Goal: Task Accomplishment & Management: Complete application form

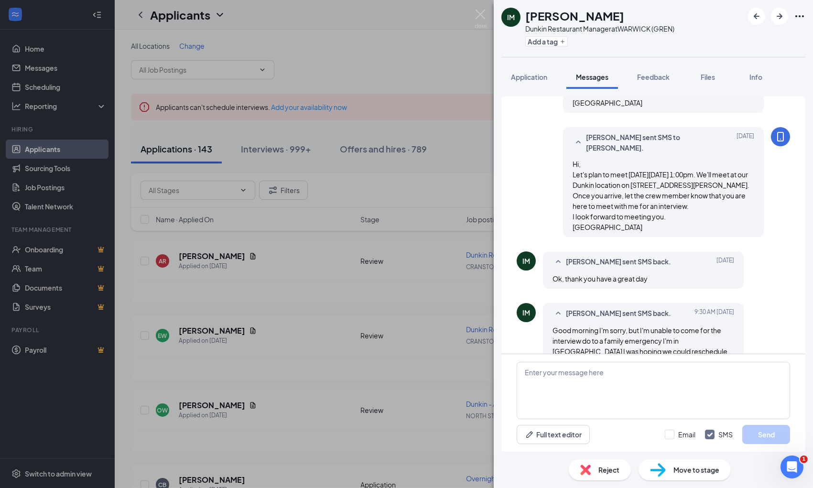
scroll to position [453, 0]
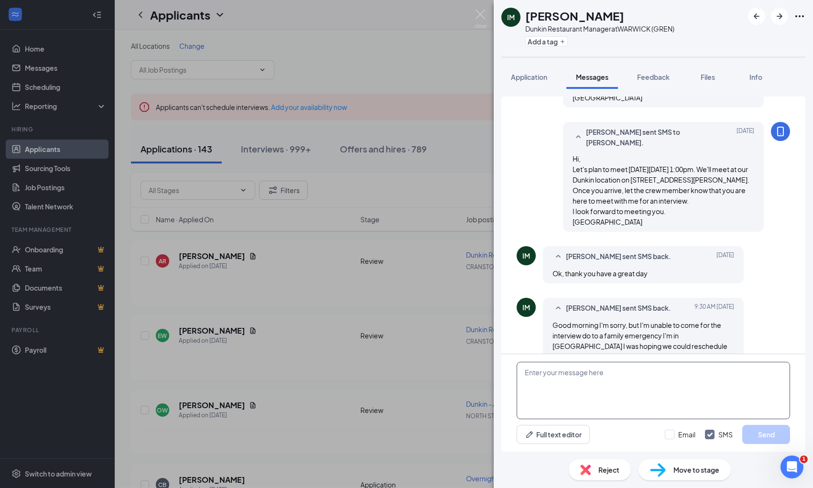
click at [547, 374] on textarea at bounding box center [653, 390] width 273 height 57
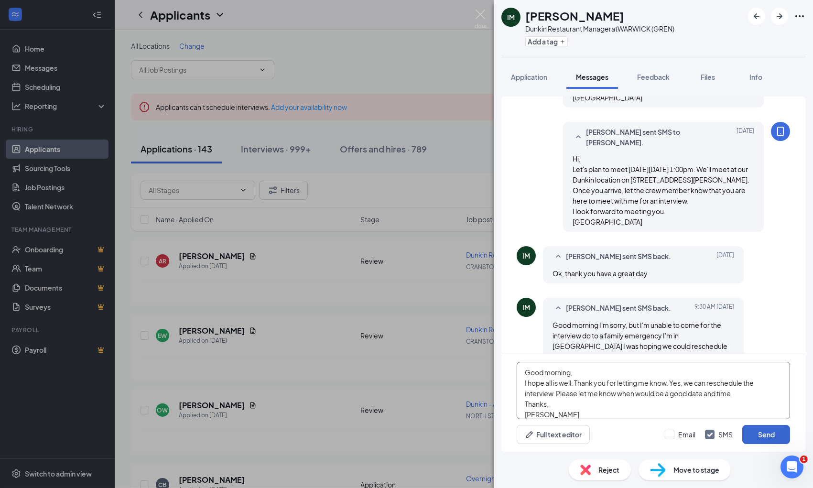
type textarea "Good morning, I hope all is well. Thank you for letting me know. Yes, we can re…"
click at [767, 433] on button "Send" at bounding box center [766, 434] width 48 height 19
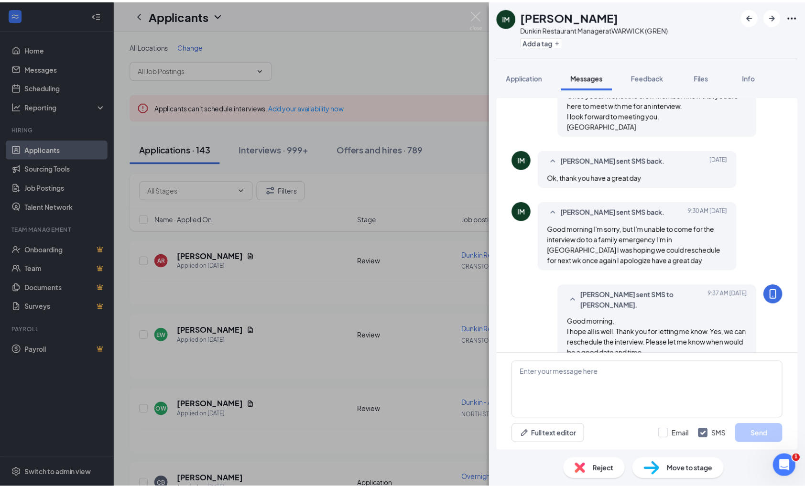
scroll to position [567, 0]
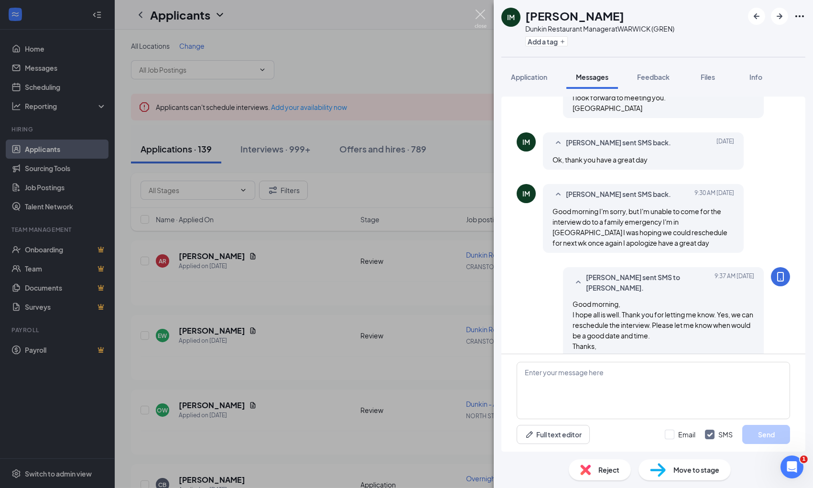
click at [478, 12] on img at bounding box center [481, 19] width 12 height 19
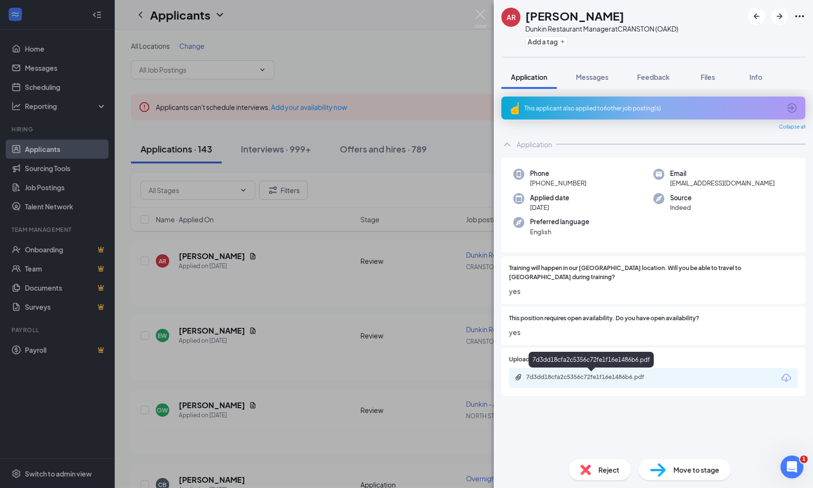
click at [599, 373] on div "7d3dd18cfa2c5356c72fe1f16e1486b6.pdf" at bounding box center [593, 377] width 134 height 8
click at [610, 470] on span "Reject" at bounding box center [609, 470] width 21 height 11
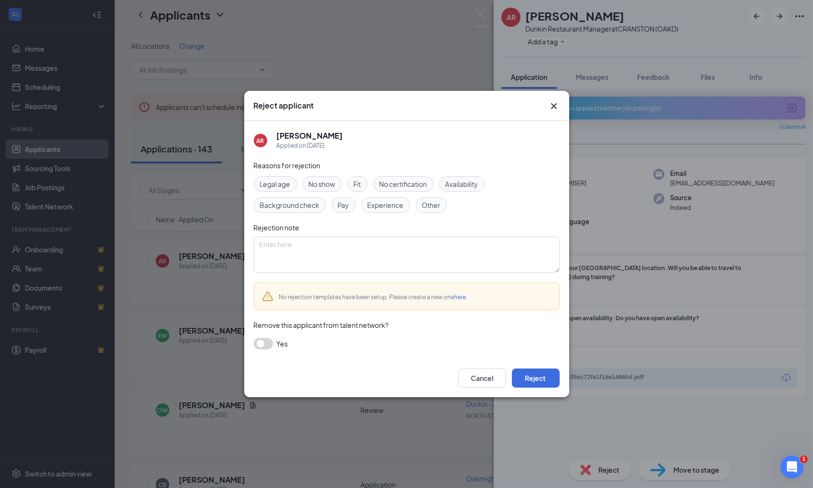
click at [388, 203] on span "Experience" at bounding box center [386, 205] width 36 height 11
click at [542, 378] on button "Reject" at bounding box center [536, 378] width 48 height 19
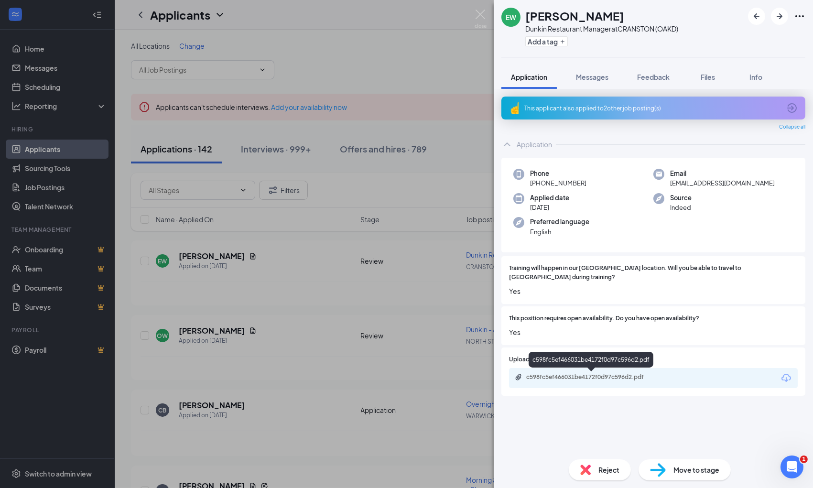
click at [573, 373] on div "c598fc5ef466031be4172f0d97c596d2.pdf" at bounding box center [653, 378] width 289 height 20
click at [573, 373] on div "c598fc5ef466031be4172f0d97c596d2.pdf" at bounding box center [593, 377] width 134 height 8
click at [604, 469] on span "Reject" at bounding box center [609, 470] width 21 height 11
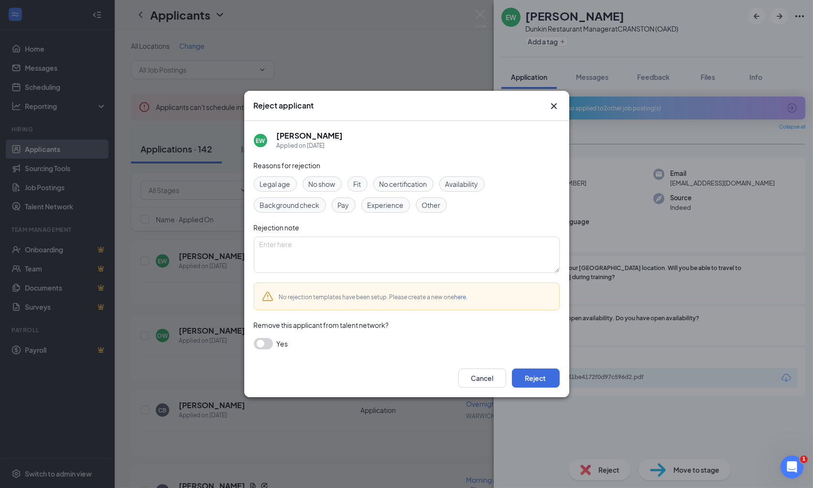
click at [377, 207] on span "Experience" at bounding box center [386, 205] width 36 height 11
click at [532, 376] on button "Reject" at bounding box center [536, 378] width 48 height 19
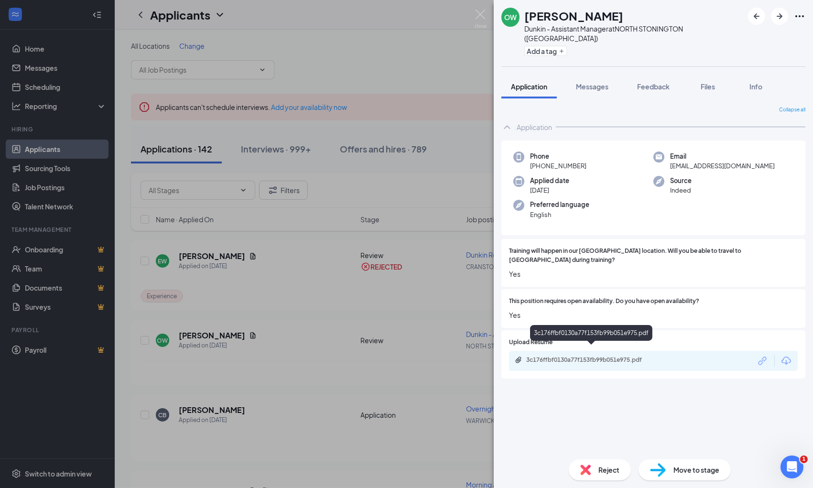
click at [572, 356] on div "3c176ffbf0130a77f153fb99b051e975.pdf" at bounding box center [593, 360] width 134 height 8
click at [605, 469] on span "Reject" at bounding box center [609, 470] width 21 height 11
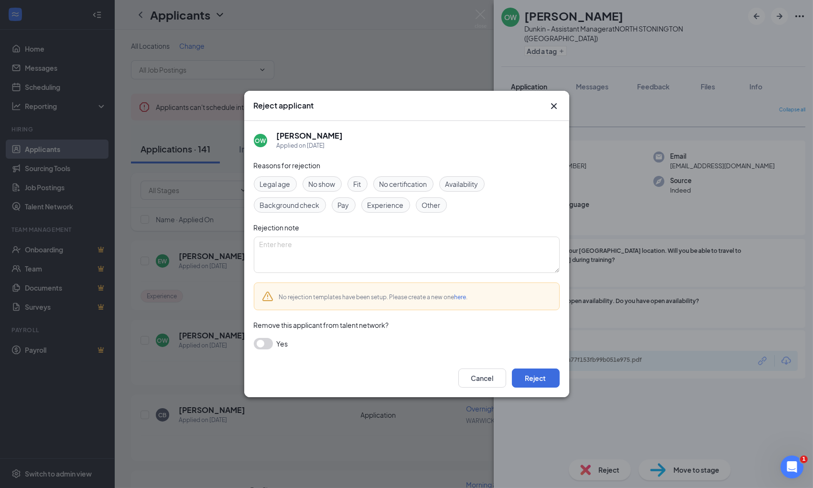
click at [391, 206] on span "Experience" at bounding box center [386, 205] width 36 height 11
click at [528, 379] on button "Reject" at bounding box center [536, 378] width 48 height 19
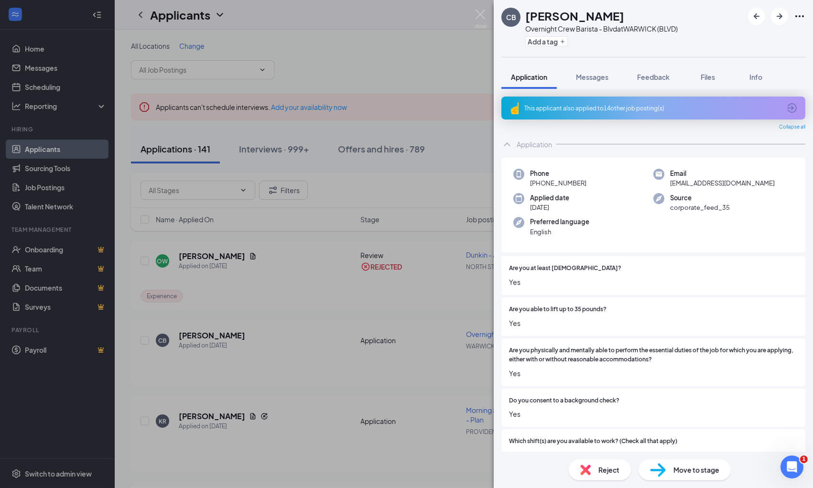
scroll to position [53, 0]
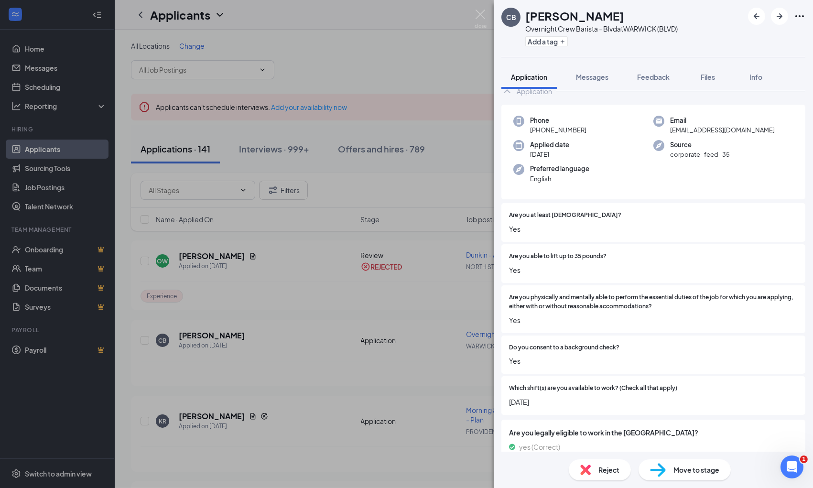
click at [604, 471] on span "Reject" at bounding box center [609, 470] width 21 height 11
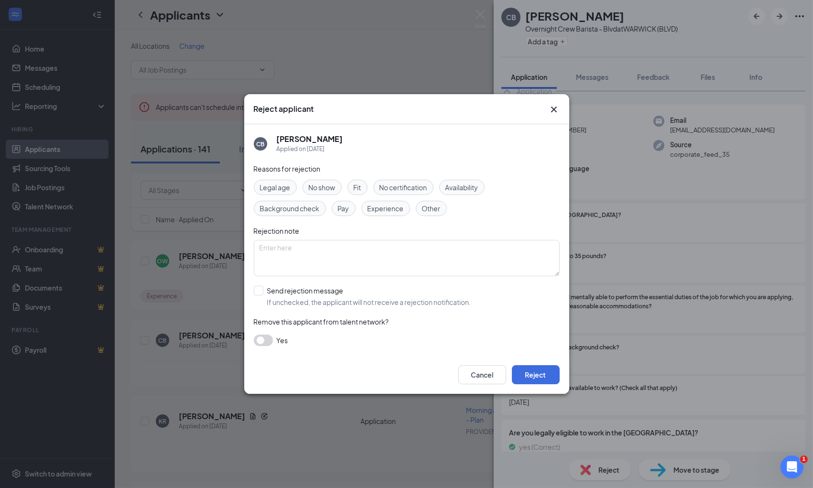
click at [383, 211] on span "Experience" at bounding box center [386, 208] width 36 height 11
click at [532, 372] on button "Reject" at bounding box center [536, 374] width 48 height 19
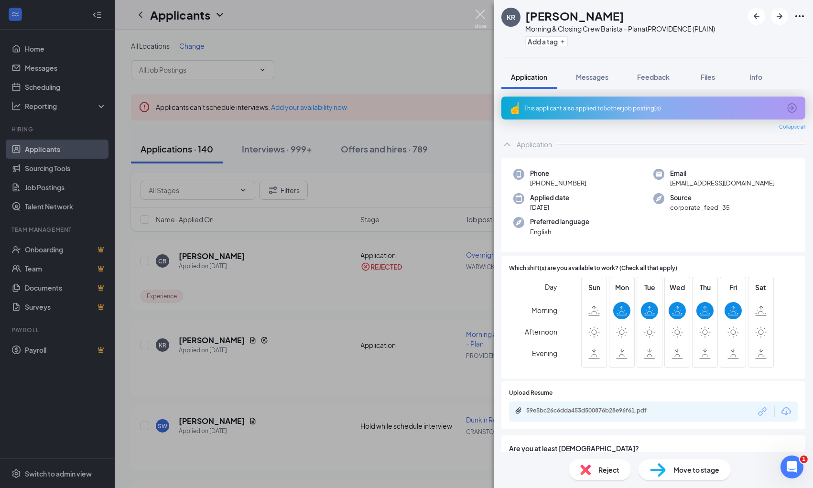
click at [480, 13] on img at bounding box center [481, 19] width 12 height 19
